Goal: Information Seeking & Learning: Learn about a topic

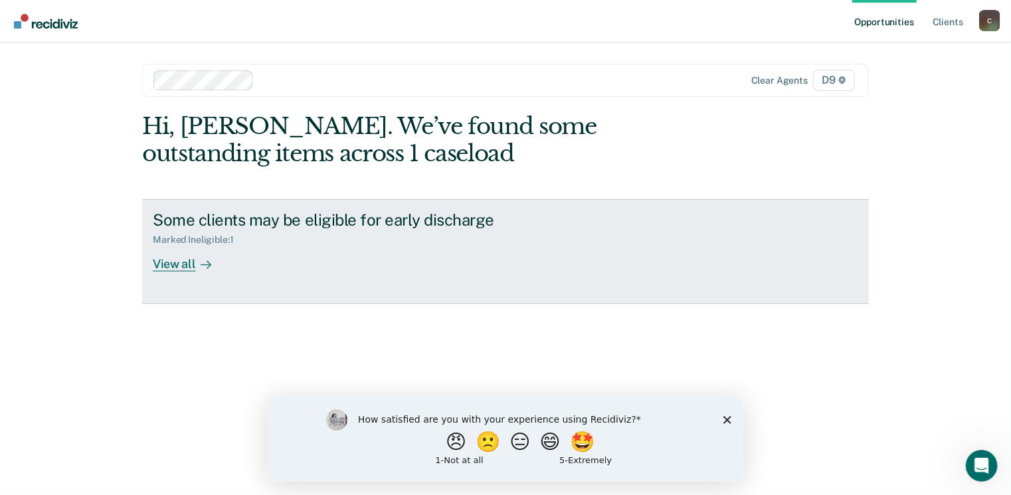
click at [171, 258] on div "View all" at bounding box center [190, 259] width 74 height 26
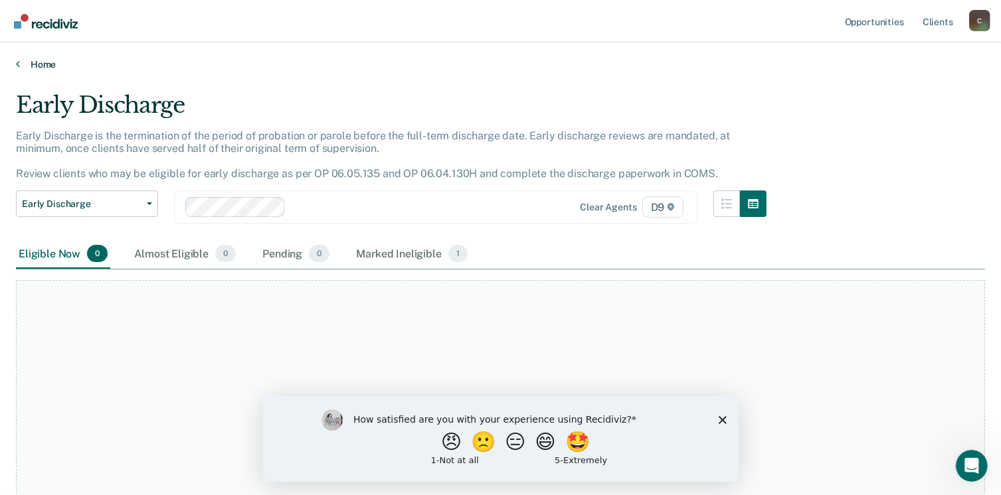
click at [38, 67] on link "Home" at bounding box center [500, 64] width 969 height 12
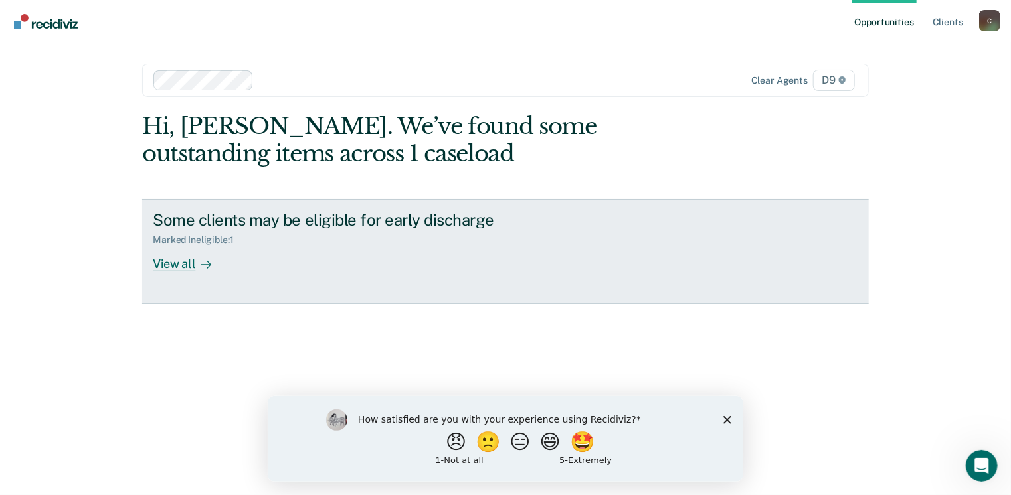
click at [162, 278] on link "Some clients may be eligible for early discharge Marked Ineligible : 1 View all" at bounding box center [505, 251] width 727 height 105
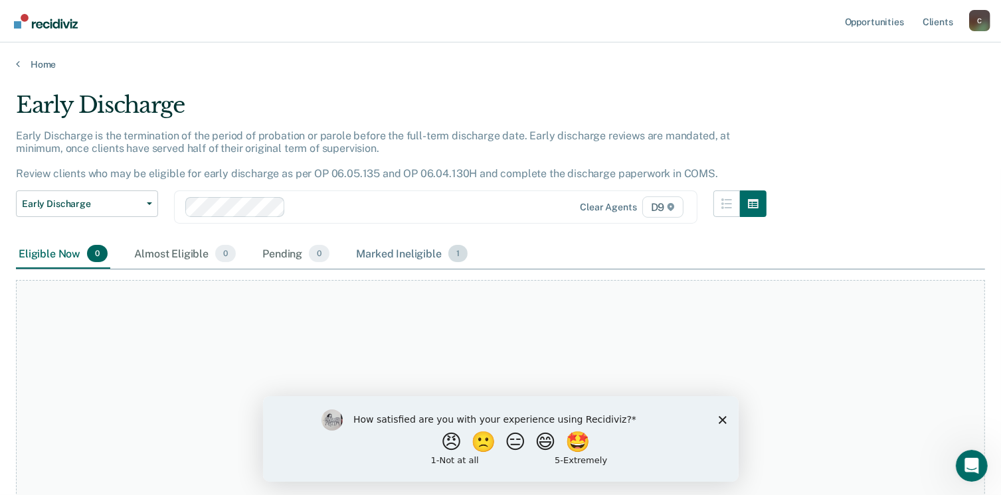
click at [406, 251] on div "Marked Ineligible 1" at bounding box center [411, 254] width 117 height 29
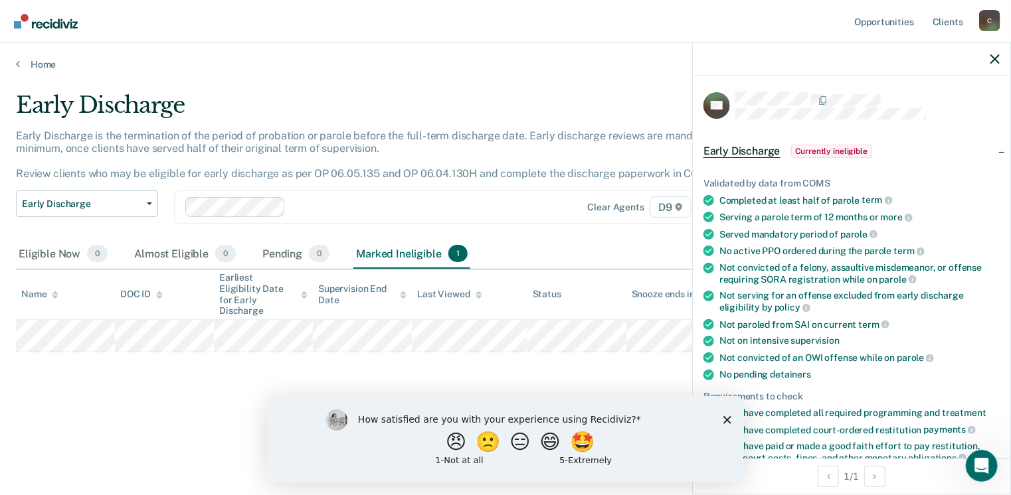
click at [260, 356] on div "Early Discharge Early Discharge is the termination of the period of probation o…" at bounding box center [505, 244] width 979 height 304
click at [37, 56] on div "Home" at bounding box center [505, 57] width 1011 height 28
click at [29, 63] on link "Home" at bounding box center [505, 64] width 979 height 12
